Goal: Transaction & Acquisition: Purchase product/service

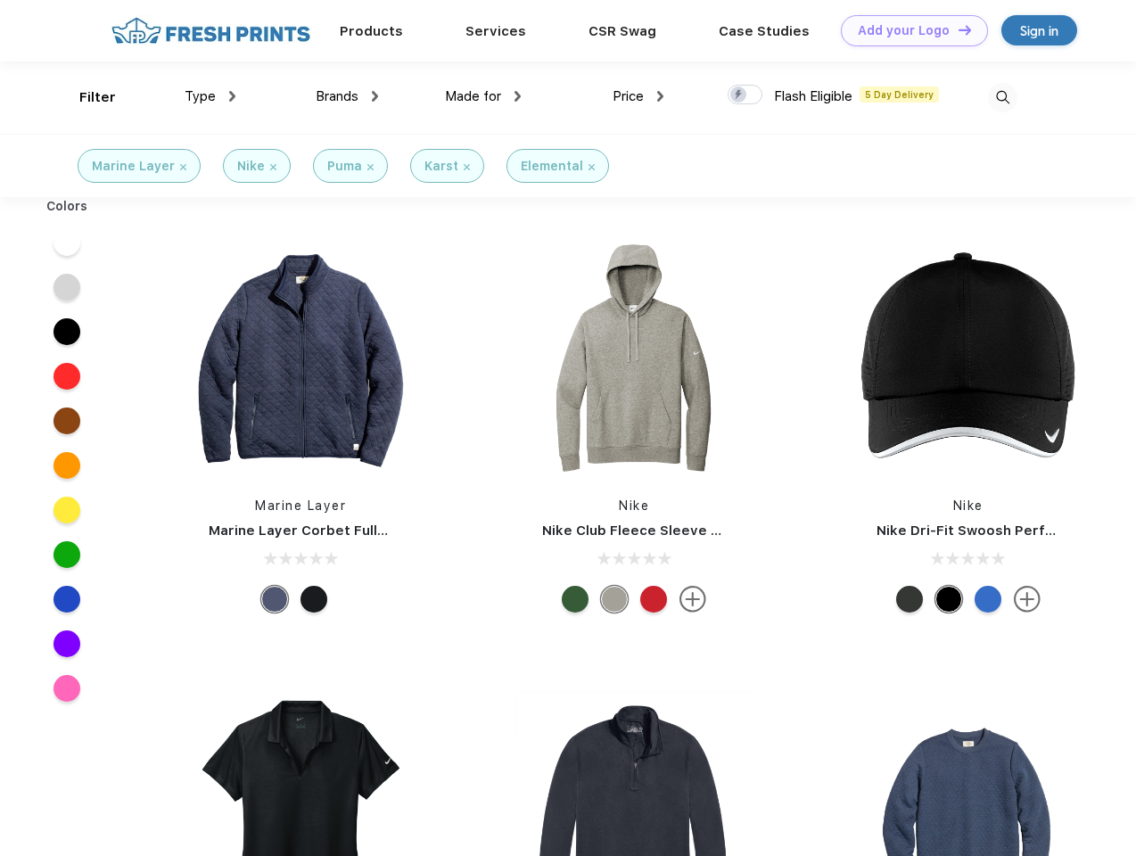
click at [908, 30] on link "Add your Logo Design Tool" at bounding box center [914, 30] width 147 height 31
click at [0, 0] on div "Design Tool" at bounding box center [0, 0] width 0 height 0
click at [957, 29] on link "Add your Logo Design Tool" at bounding box center [914, 30] width 147 height 31
click at [86, 97] on div "Filter" at bounding box center [97, 97] width 37 height 21
click at [210, 96] on span "Type" at bounding box center [200, 96] width 31 height 16
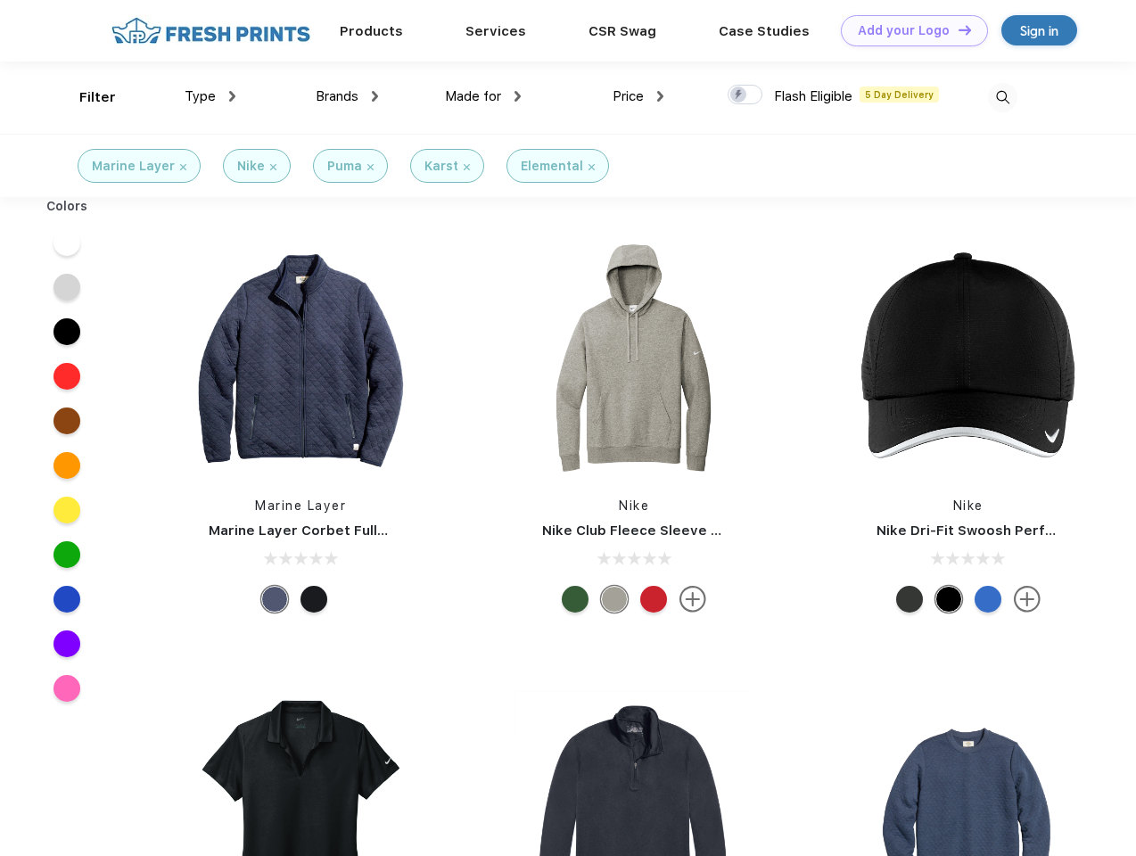
click at [347, 96] on span "Brands" at bounding box center [337, 96] width 43 height 16
click at [483, 96] on span "Made for" at bounding box center [473, 96] width 56 height 16
click at [639, 96] on span "Price" at bounding box center [628, 96] width 31 height 16
click at [746, 95] on div at bounding box center [745, 95] width 35 height 20
click at [739, 95] on input "checkbox" at bounding box center [734, 90] width 12 height 12
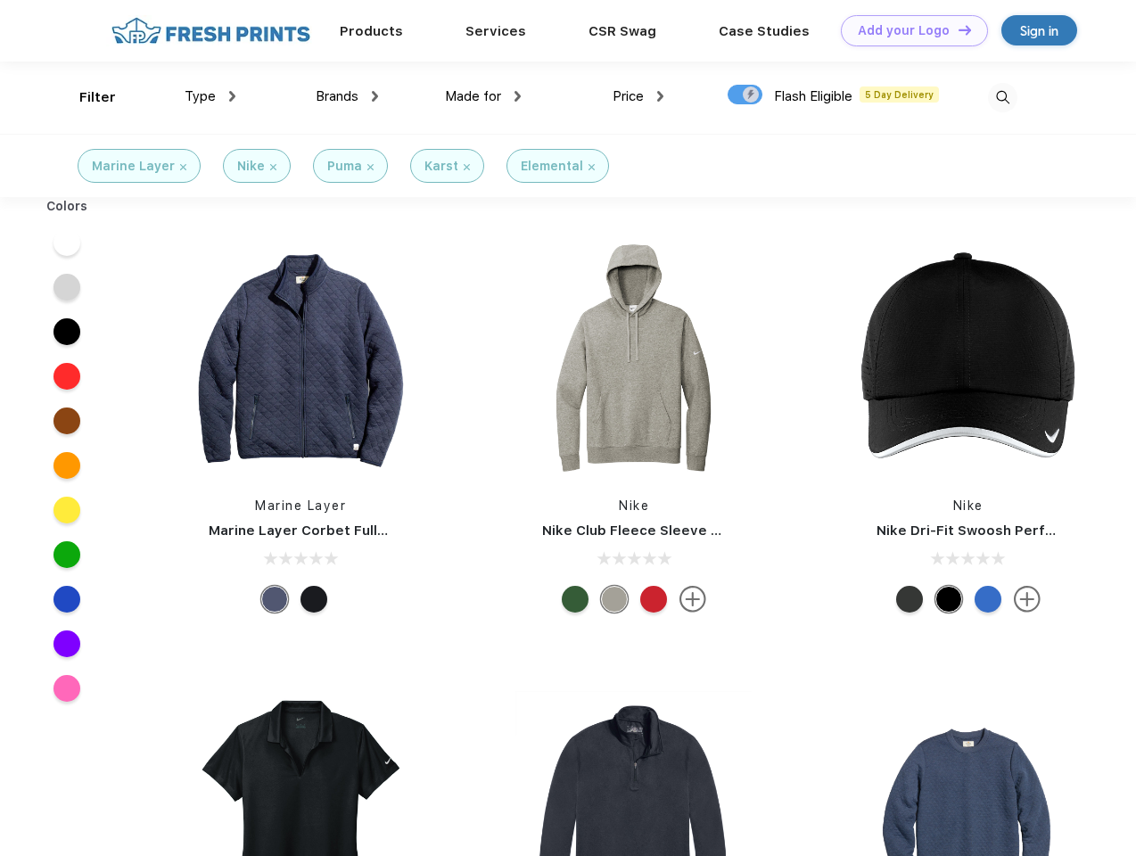
click at [1002, 97] on img at bounding box center [1002, 97] width 29 height 29
